Goal: Check status: Check status

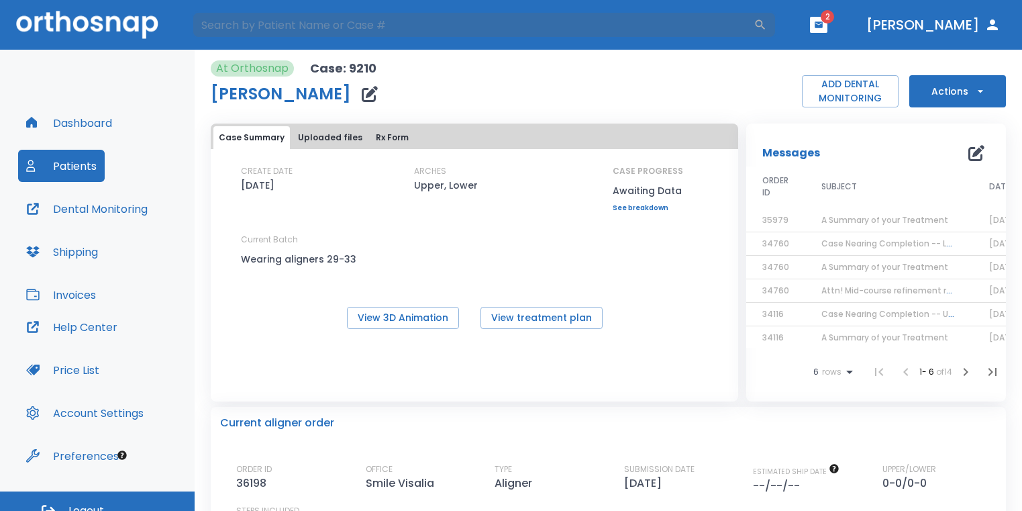
scroll to position [16, 0]
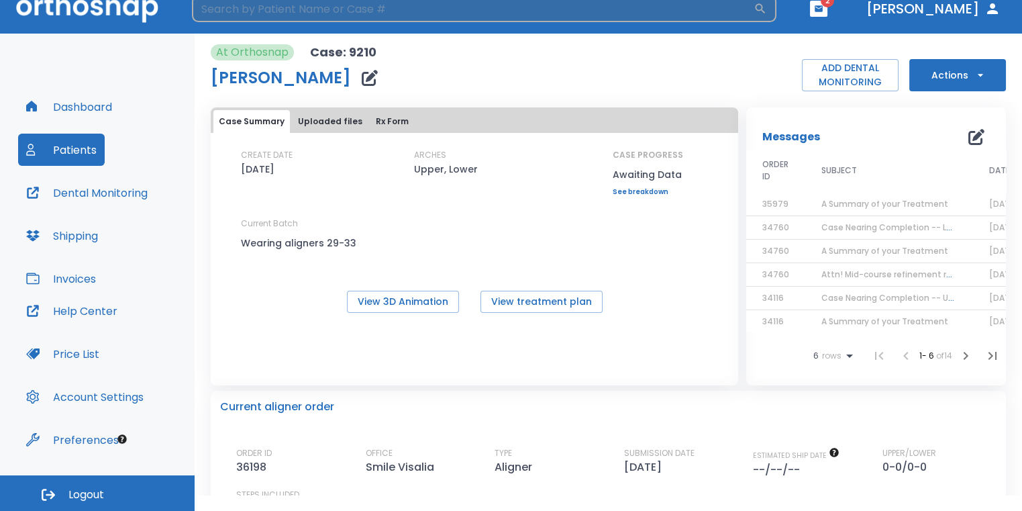
click at [317, 11] on input "search" at bounding box center [473, 8] width 562 height 27
type input "[PERSON_NAME]"
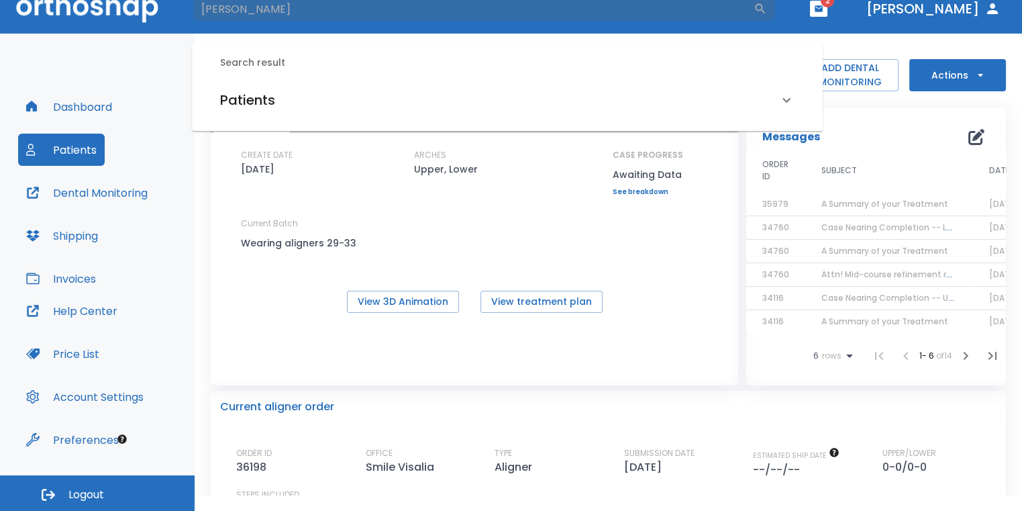
click at [326, 94] on div "Patients" at bounding box center [499, 99] width 558 height 21
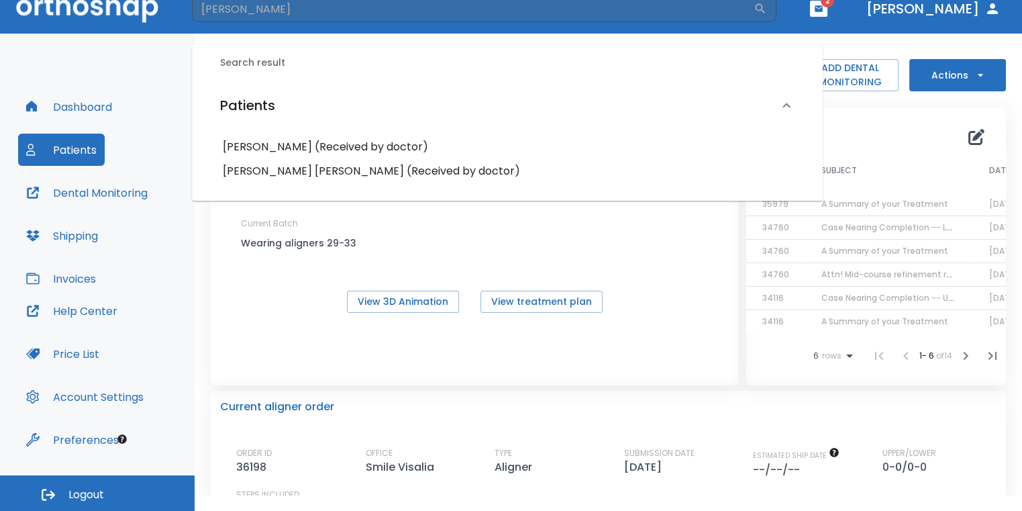
click at [319, 143] on h6 "[PERSON_NAME] (Received by doctor)" at bounding box center [507, 147] width 569 height 19
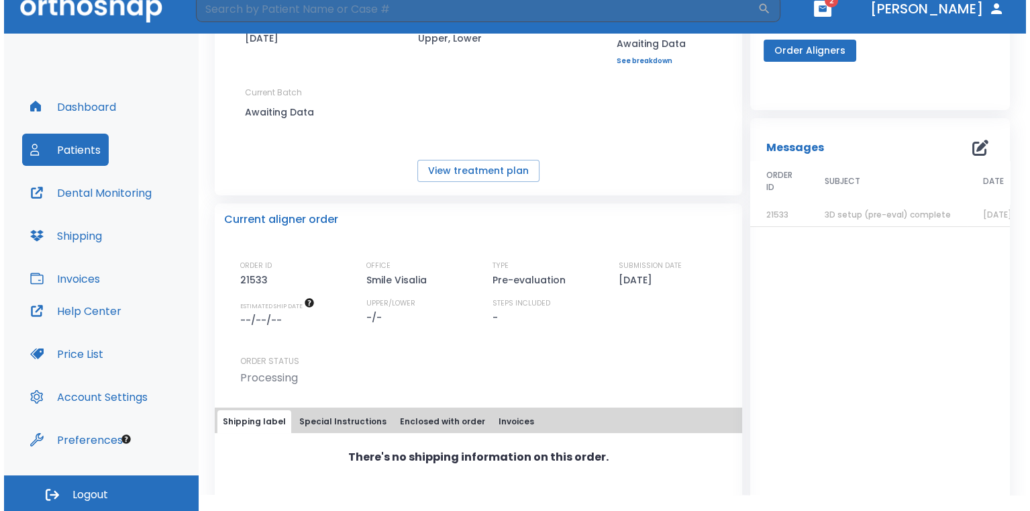
scroll to position [134, 0]
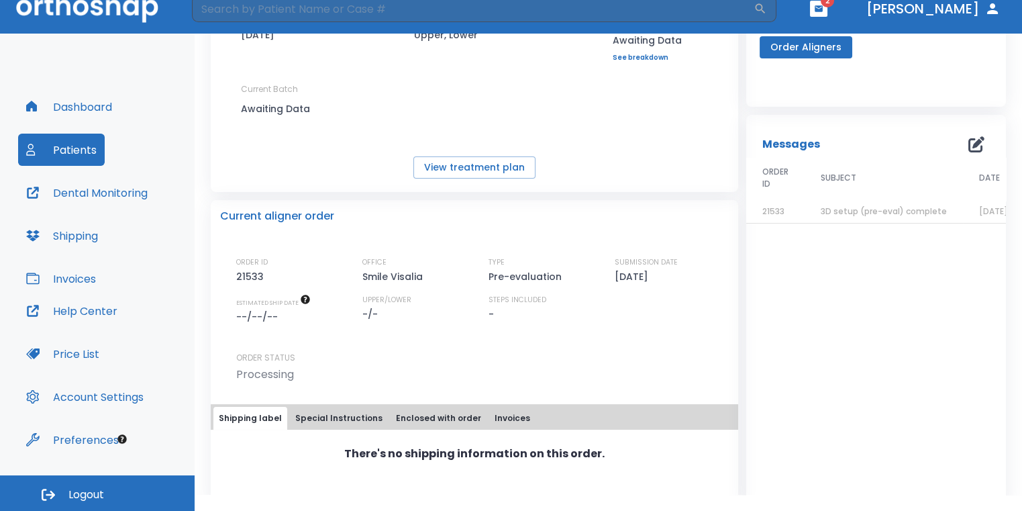
click at [835, 217] on td "3D setup (pre-eval) complete" at bounding box center [884, 211] width 158 height 23
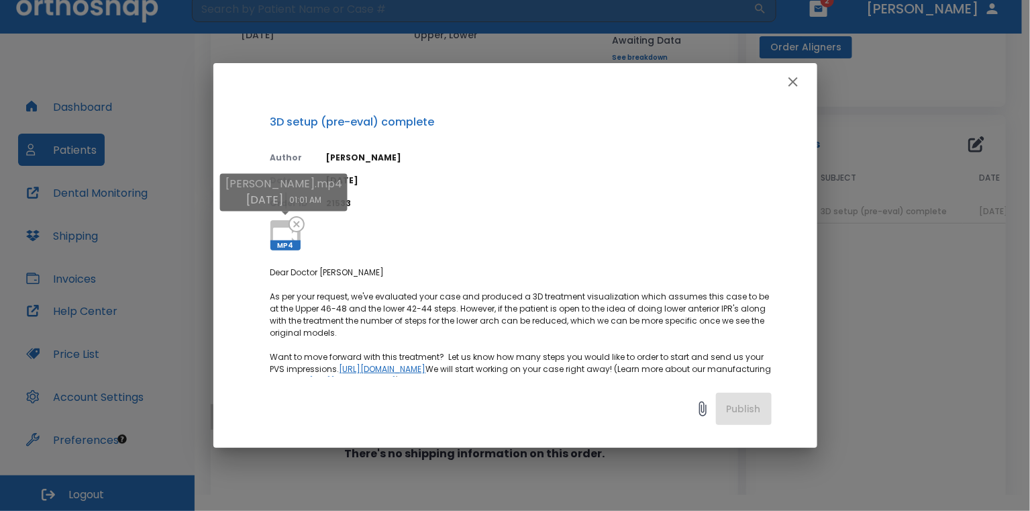
click at [286, 223] on icon at bounding box center [285, 235] width 32 height 32
click at [281, 222] on icon at bounding box center [285, 235] width 32 height 32
click at [874, 122] on div "3D setup (pre-eval) complete Author [PERSON_NAME] Date [DATE] Order ID 21533 MP…" at bounding box center [515, 255] width 1030 height 511
